Goal: Task Accomplishment & Management: Manage account settings

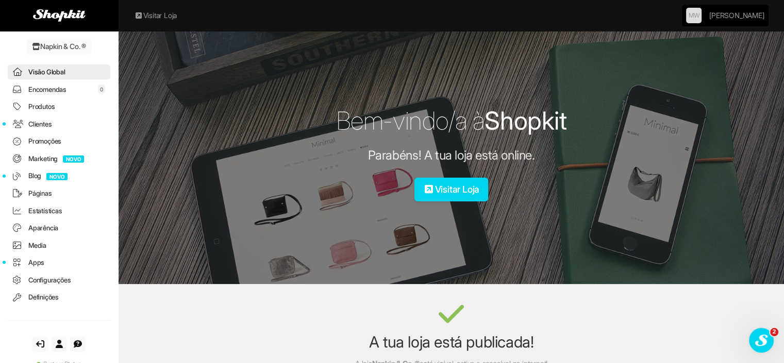
click at [49, 280] on link "Configurações" at bounding box center [59, 279] width 103 height 15
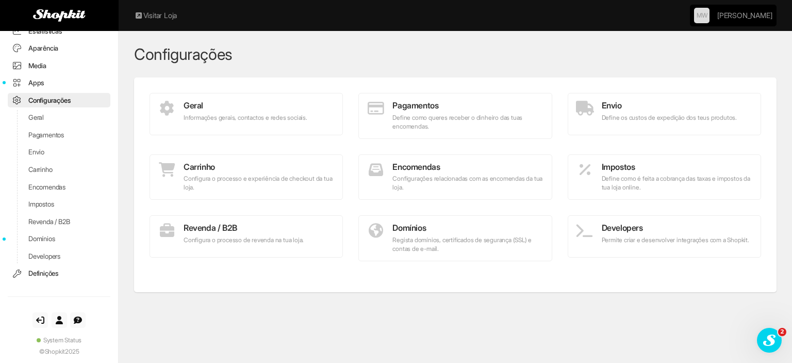
click at [656, 113] on p "Define os custos de expedição dos teus produtos." at bounding box center [664, 117] width 177 height 9
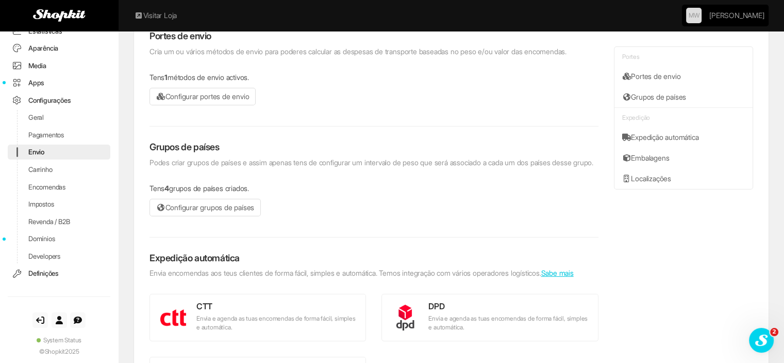
scroll to position [103, 0]
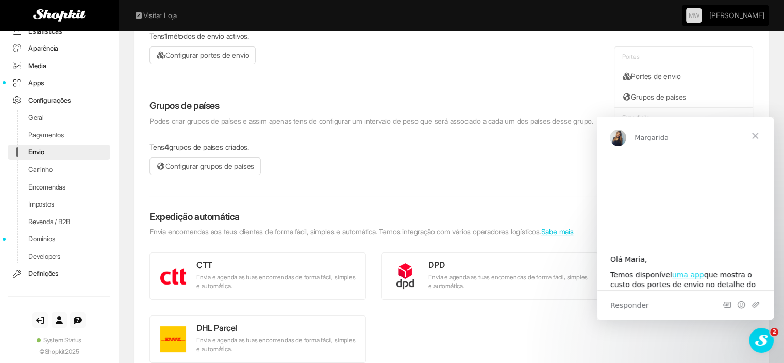
click at [220, 169] on link "Configurar grupos de países" at bounding box center [205, 166] width 111 height 18
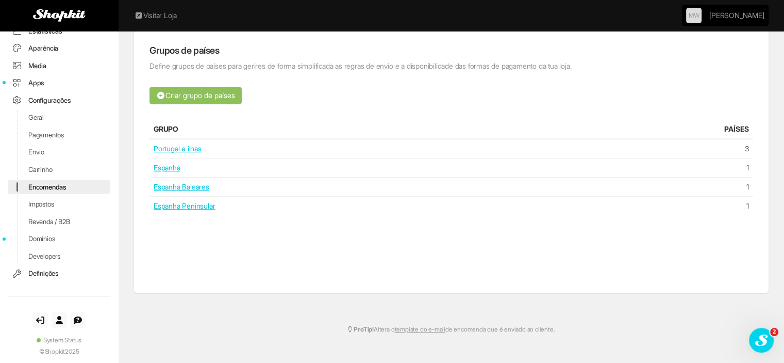
click at [168, 145] on link "Portugal e ilhas" at bounding box center [178, 148] width 48 height 9
type input "**********"
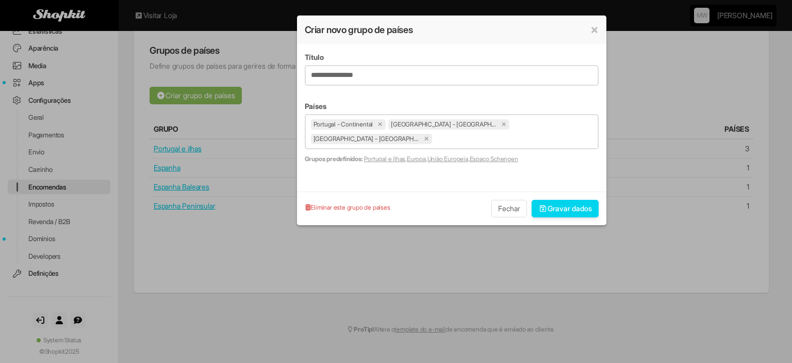
click at [518, 200] on button "Fechar" at bounding box center [509, 209] width 36 height 18
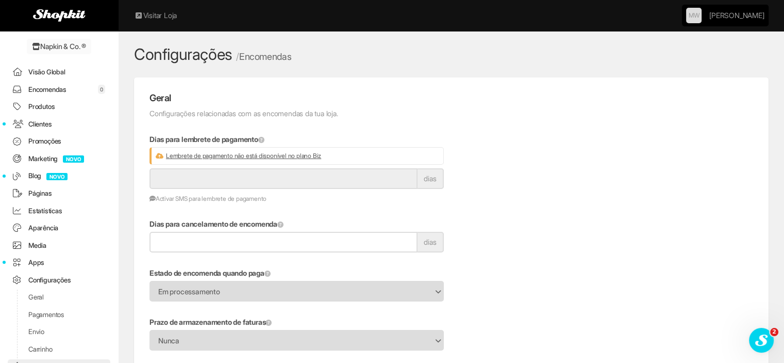
click at [161, 51] on link "Configurações" at bounding box center [183, 54] width 98 height 19
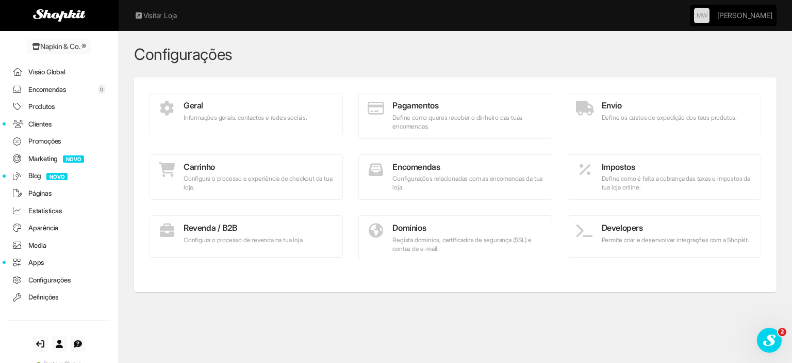
click at [489, 179] on p "Configurações relacionadas com as encomendas da tua loja." at bounding box center [455, 183] width 177 height 18
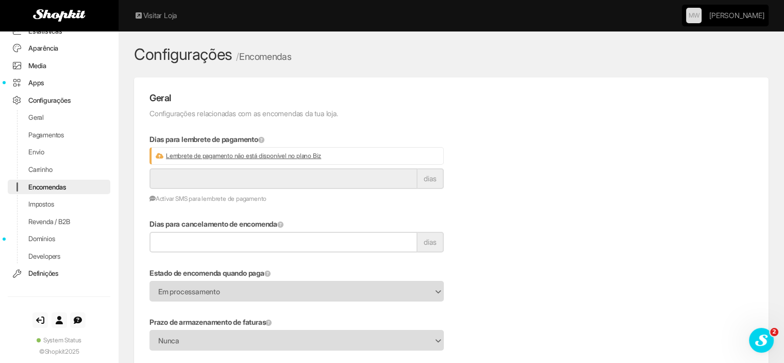
click at [168, 53] on link "Configurações" at bounding box center [183, 54] width 98 height 19
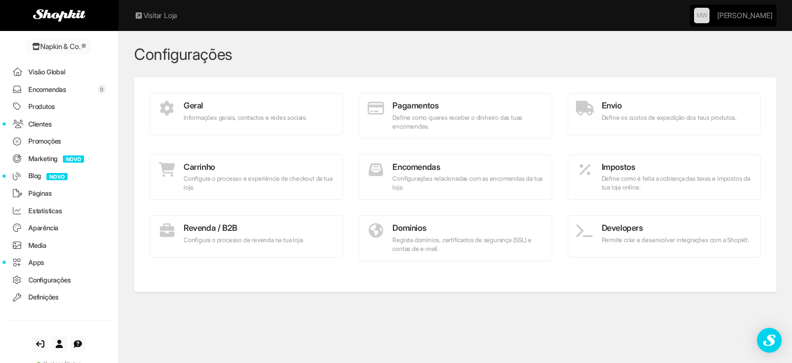
click at [705, 108] on h4 "Envio" at bounding box center [664, 105] width 177 height 9
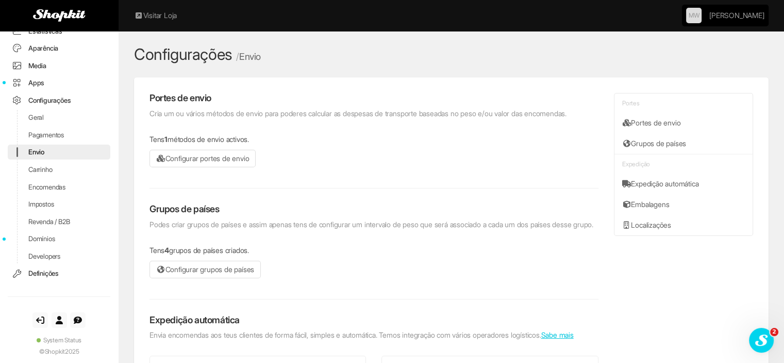
click at [220, 156] on link "Configurar portes de envio" at bounding box center [203, 159] width 106 height 18
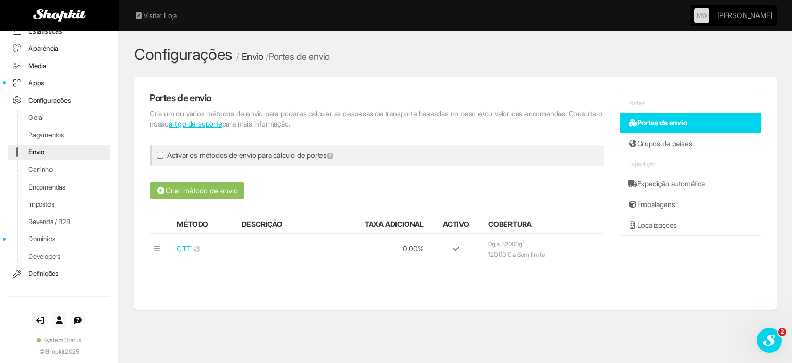
click at [188, 244] on link "CTT" at bounding box center [184, 248] width 14 height 9
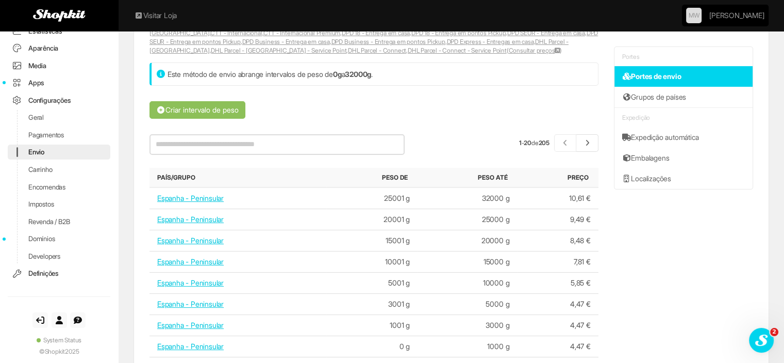
scroll to position [184, 0]
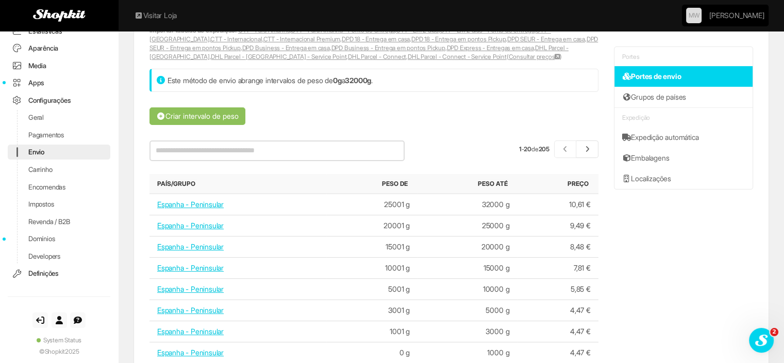
click at [590, 146] on icon at bounding box center [587, 148] width 9 height 7
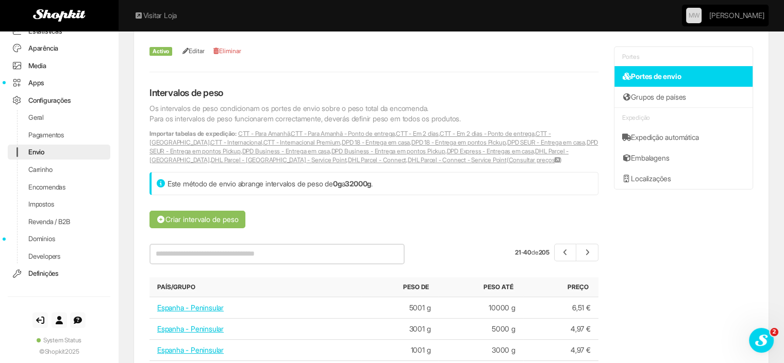
scroll to position [29, 0]
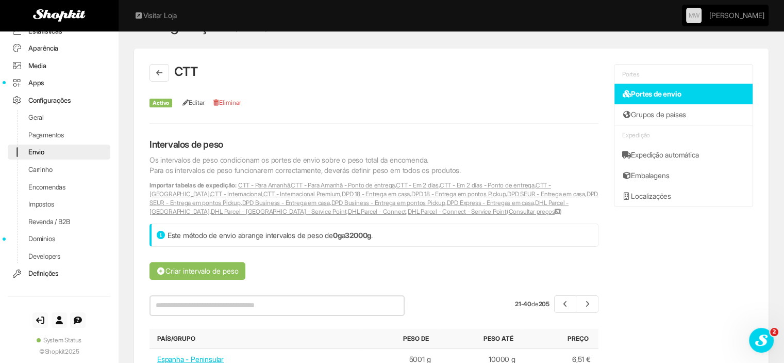
click at [588, 300] on icon at bounding box center [587, 303] width 9 height 7
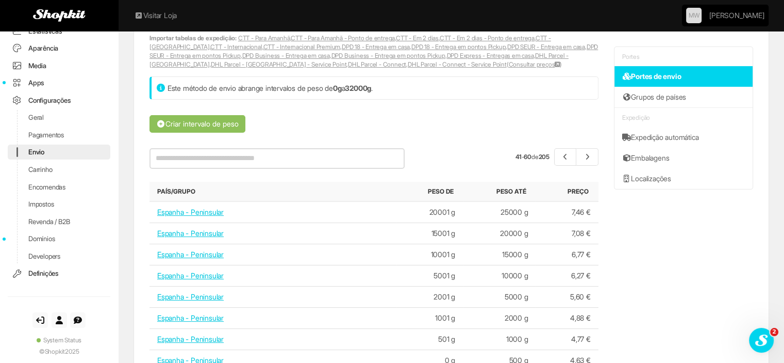
scroll to position [184, 0]
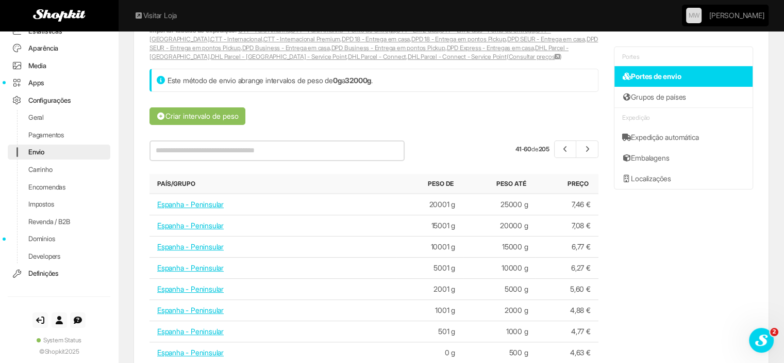
click at [586, 148] on icon at bounding box center [587, 148] width 9 height 7
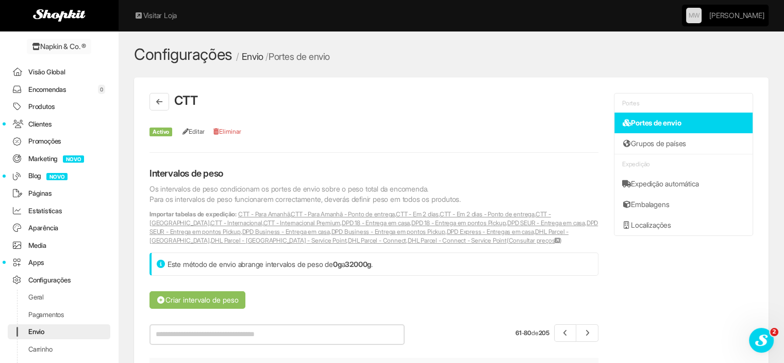
scroll to position [0, 0]
click at [41, 276] on link "Configurações" at bounding box center [59, 279] width 103 height 15
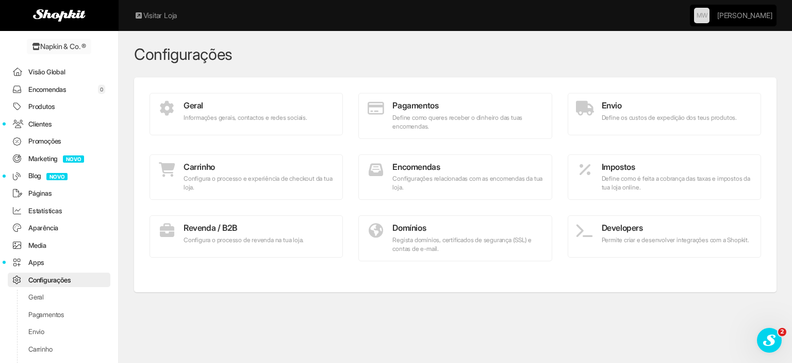
click at [61, 83] on link "Encomendas 0" at bounding box center [59, 89] width 103 height 15
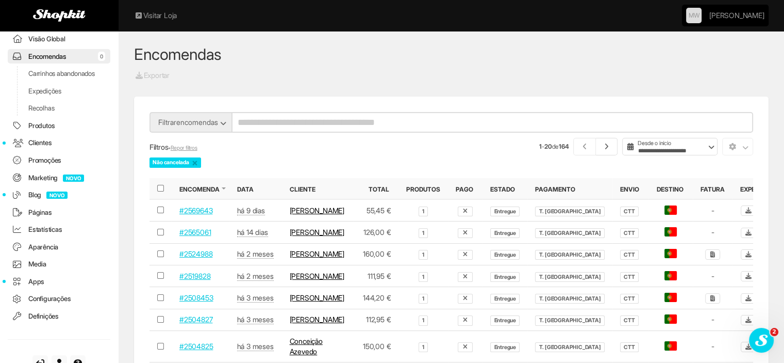
click at [30, 133] on link "Produtos" at bounding box center [59, 125] width 103 height 15
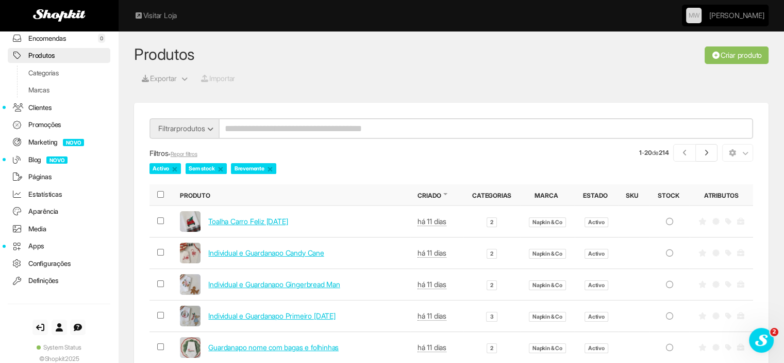
click at [703, 147] on link at bounding box center [707, 153] width 22 height 18
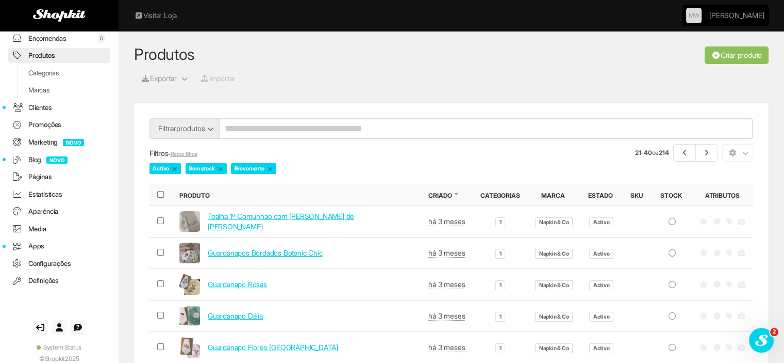
click at [703, 147] on link at bounding box center [707, 153] width 22 height 18
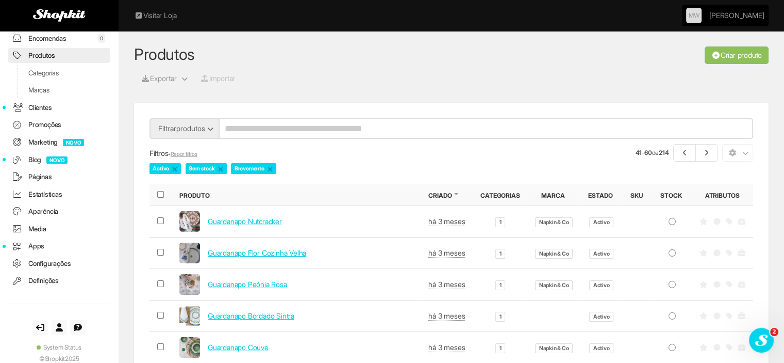
click at [703, 147] on link at bounding box center [707, 153] width 22 height 18
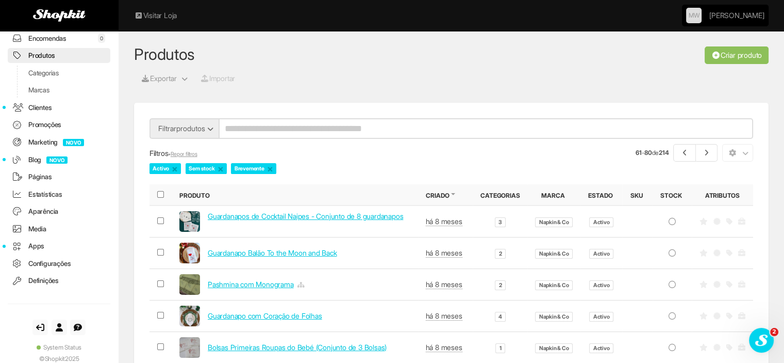
click at [703, 147] on link at bounding box center [707, 153] width 22 height 18
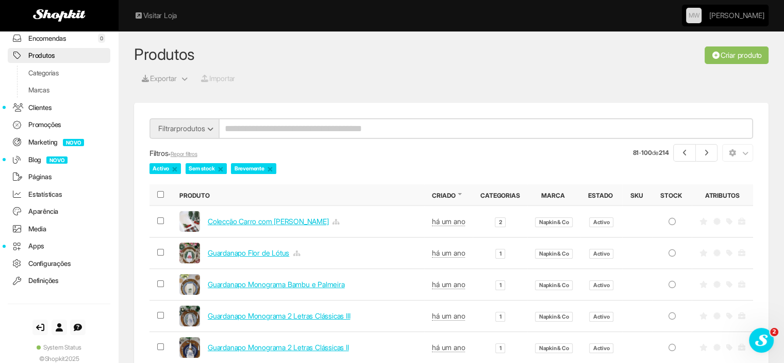
click at [703, 147] on link at bounding box center [707, 153] width 22 height 18
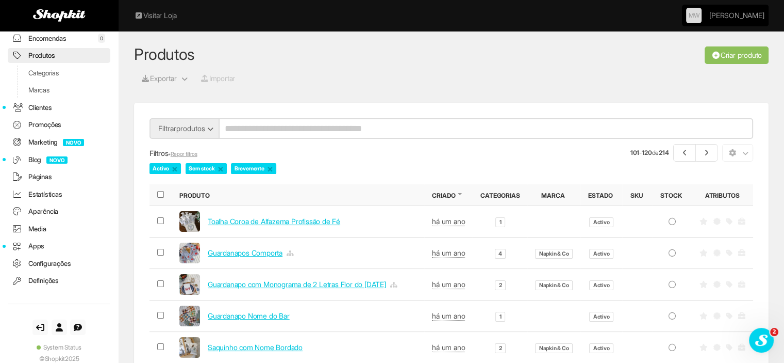
click at [703, 147] on link at bounding box center [707, 153] width 22 height 18
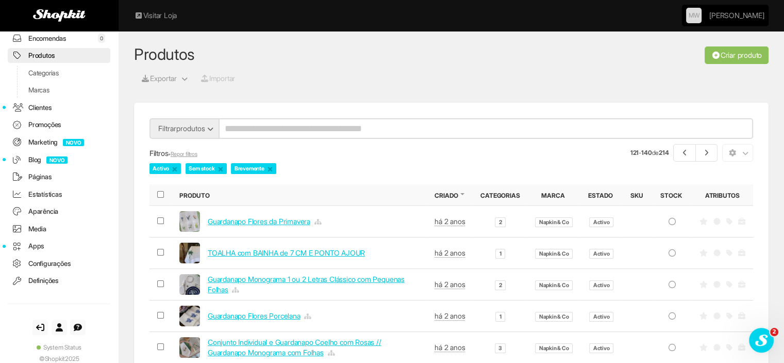
click at [703, 147] on link at bounding box center [707, 153] width 22 height 18
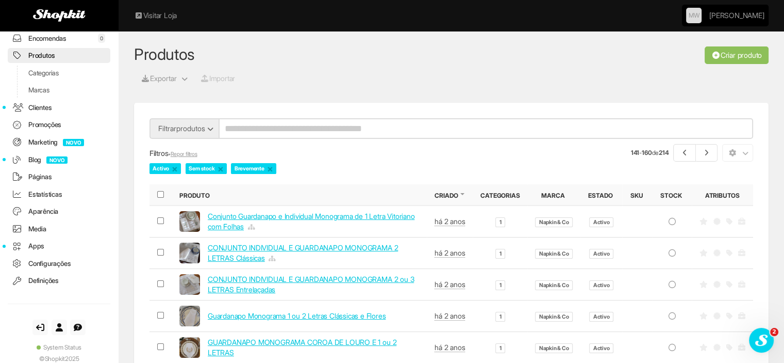
click at [703, 147] on link at bounding box center [707, 153] width 22 height 18
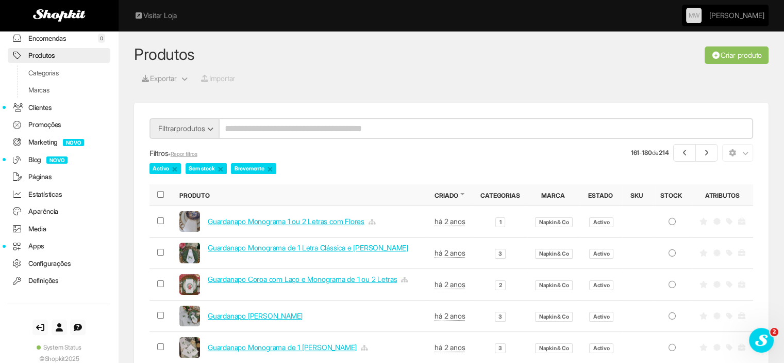
click at [703, 147] on link at bounding box center [707, 153] width 22 height 18
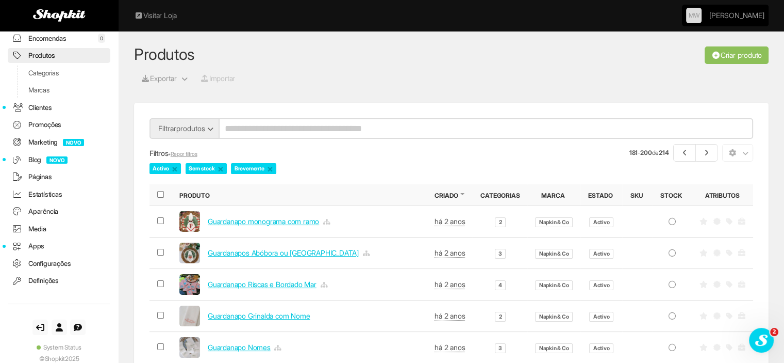
click at [703, 147] on link at bounding box center [707, 153] width 22 height 18
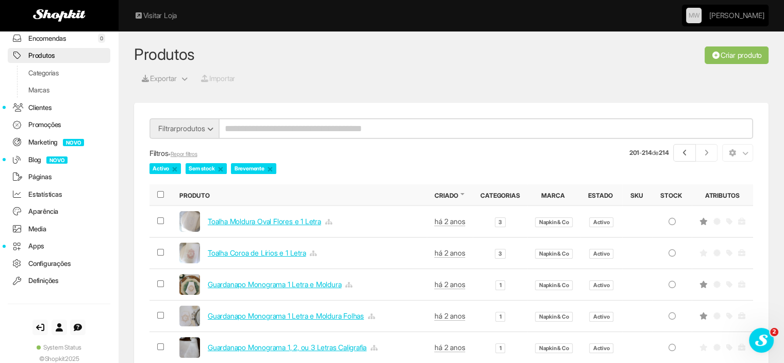
click at [703, 147] on li at bounding box center [707, 153] width 22 height 18
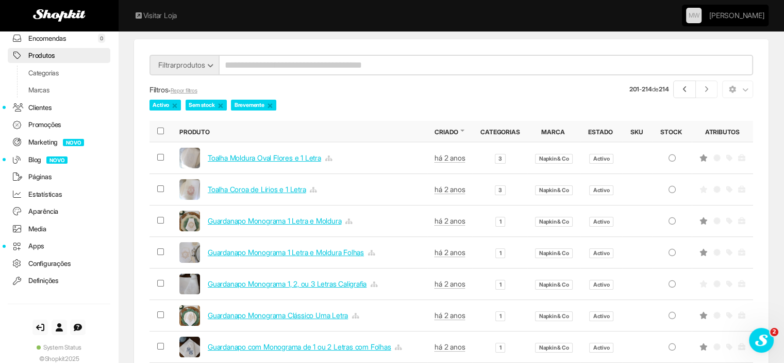
scroll to position [155, 0]
